Goal: Information Seeking & Learning: Learn about a topic

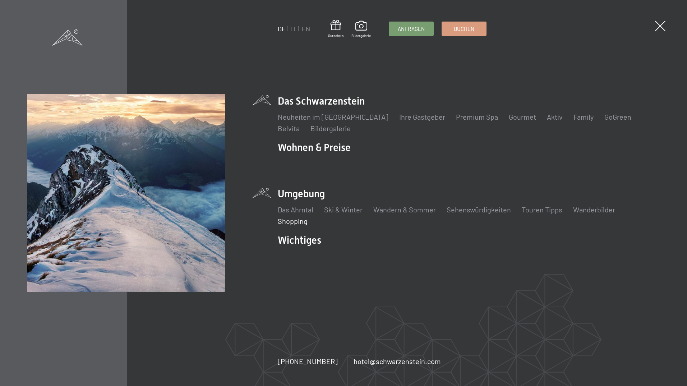
click at [301, 221] on link "Shopping" at bounding box center [293, 221] width 30 height 9
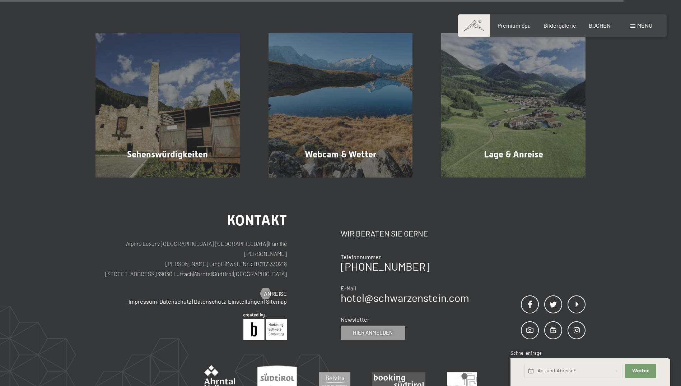
scroll to position [1400, 0]
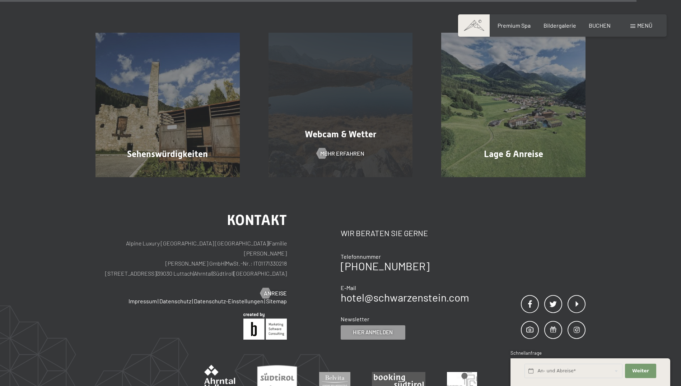
click at [333, 115] on div "Webcam & Wetter Mehr erfahren" at bounding box center [340, 105] width 173 height 144
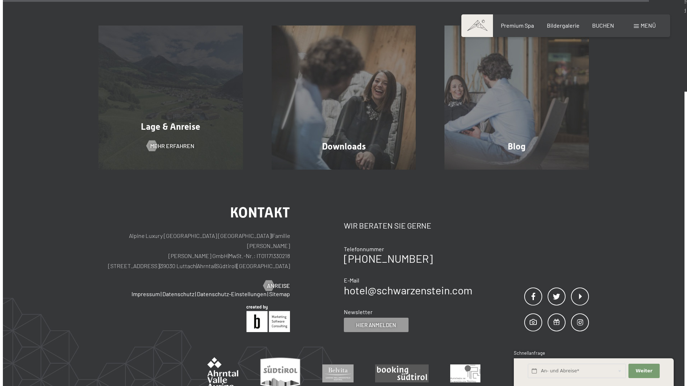
scroll to position [2190, 0]
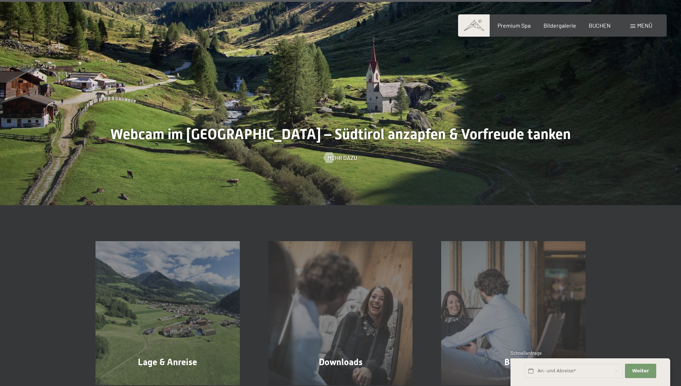
click at [639, 27] on span "Menü" at bounding box center [644, 25] width 15 height 7
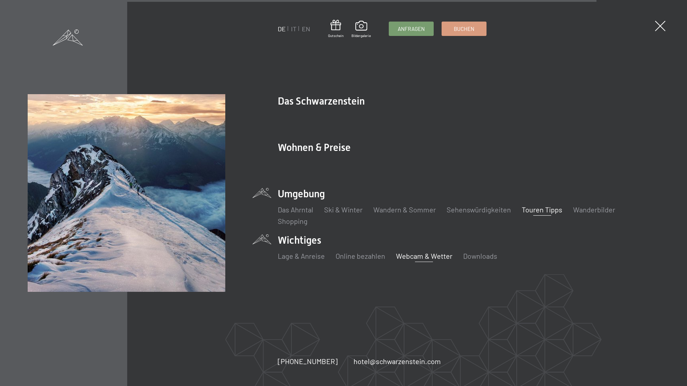
click at [553, 208] on link "Touren Tipps" at bounding box center [541, 209] width 41 height 9
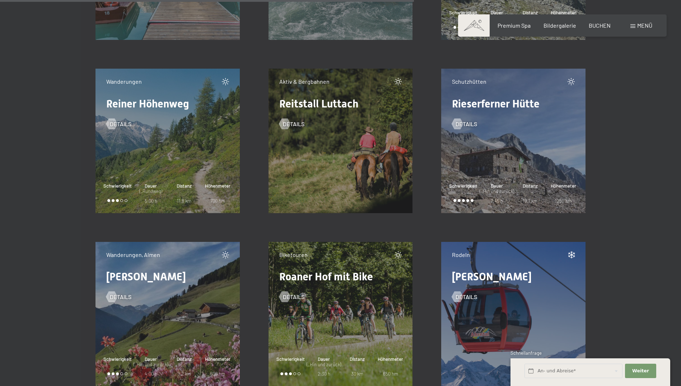
scroll to position [7505, 0]
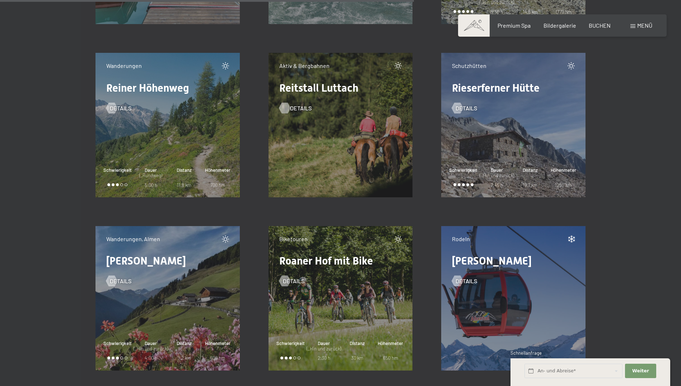
click at [298, 109] on span "Details" at bounding box center [301, 108] width 22 height 8
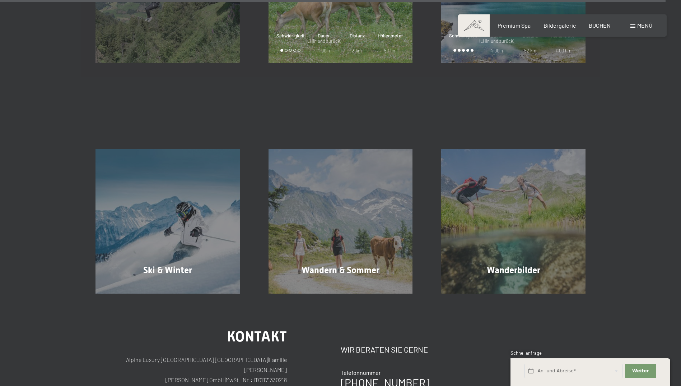
scroll to position [12172, 0]
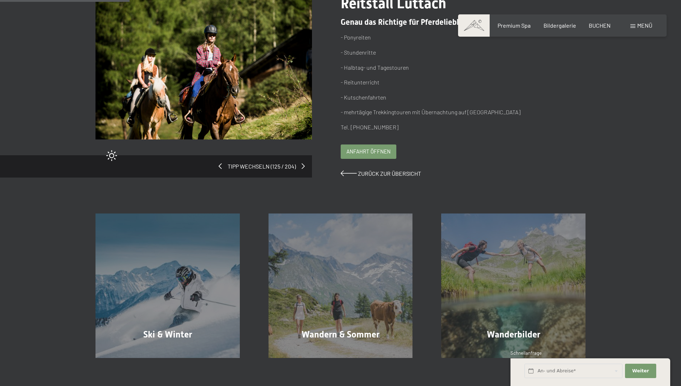
scroll to position [72, 0]
